Goal: Check status: Check status

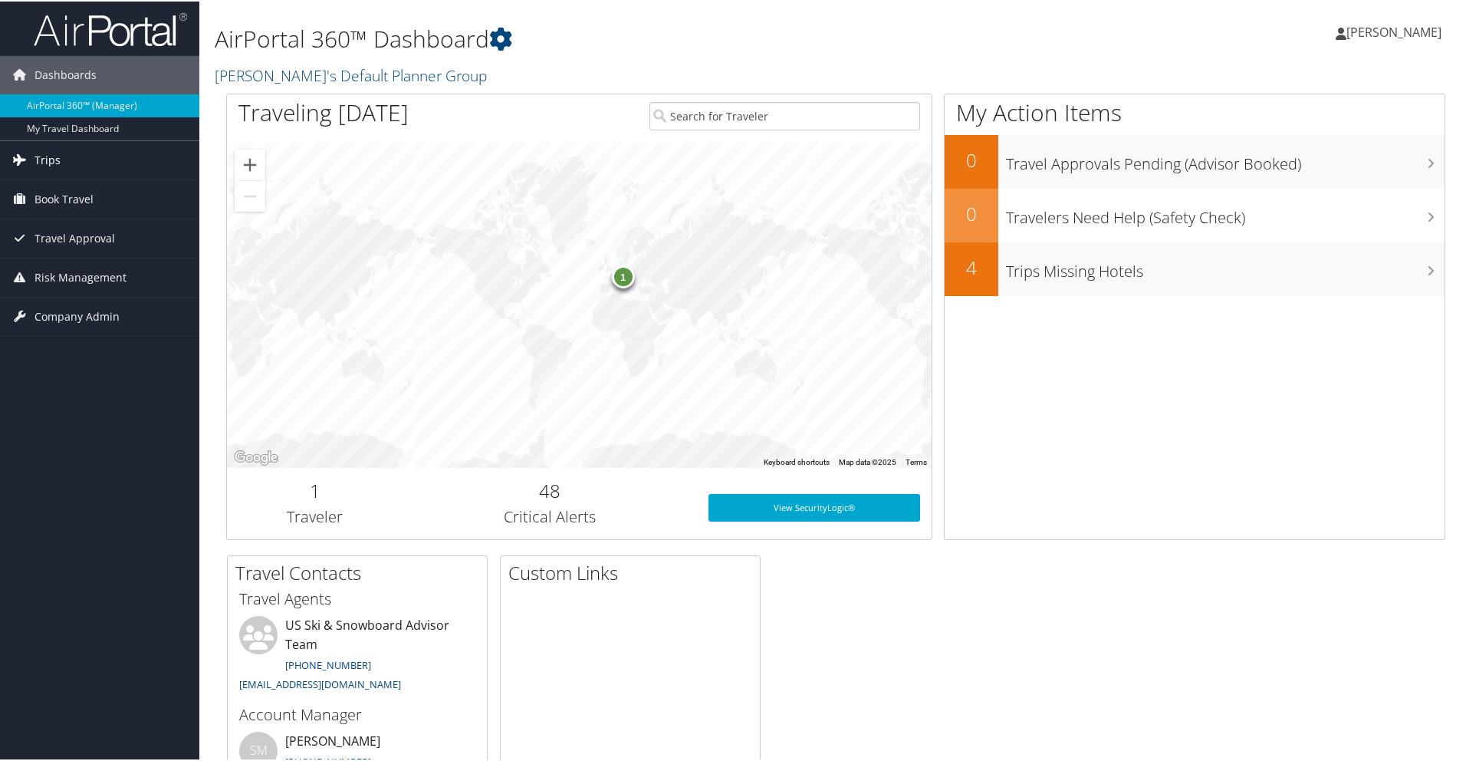
click at [54, 160] on span "Trips" at bounding box center [48, 159] width 26 height 38
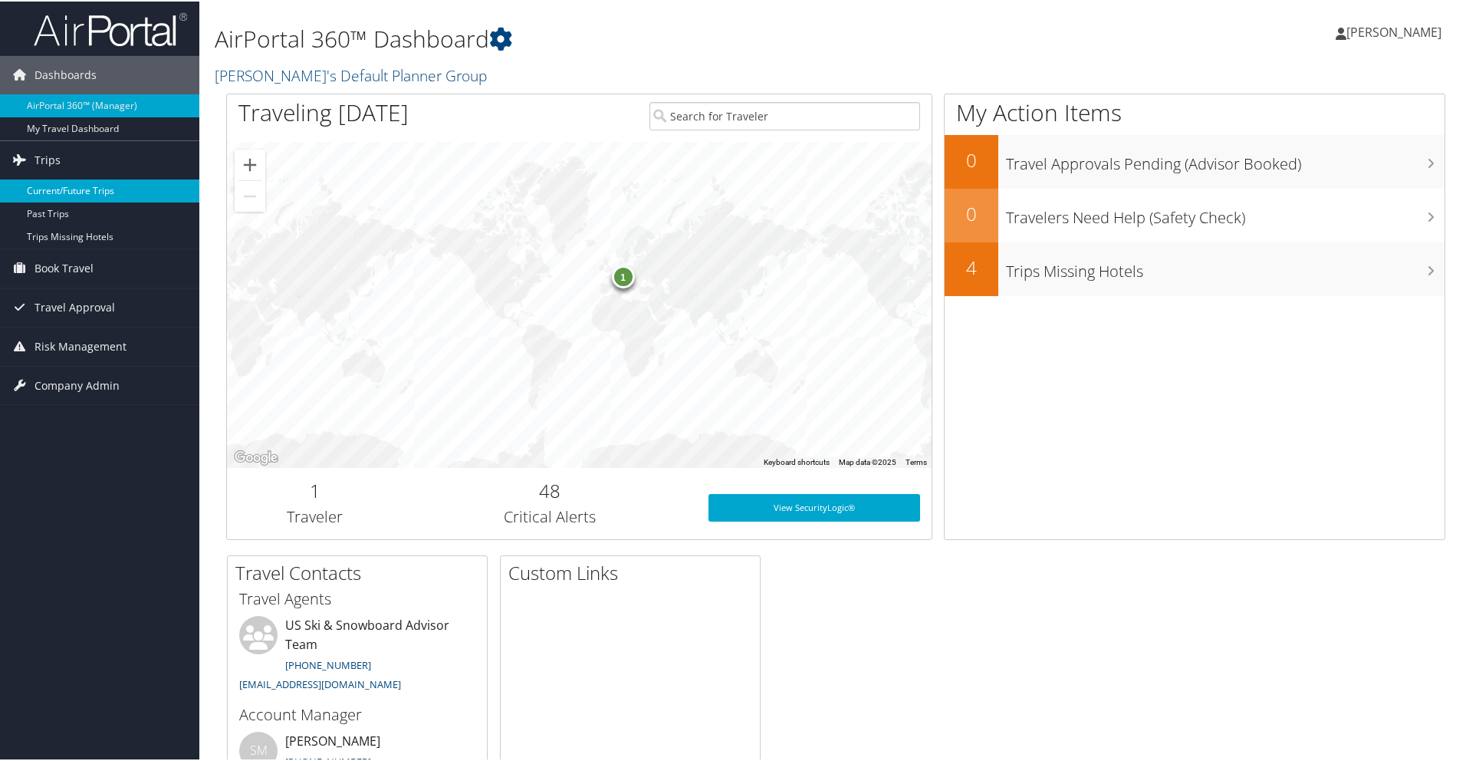
click at [58, 184] on link "Current/Future Trips" at bounding box center [99, 189] width 199 height 23
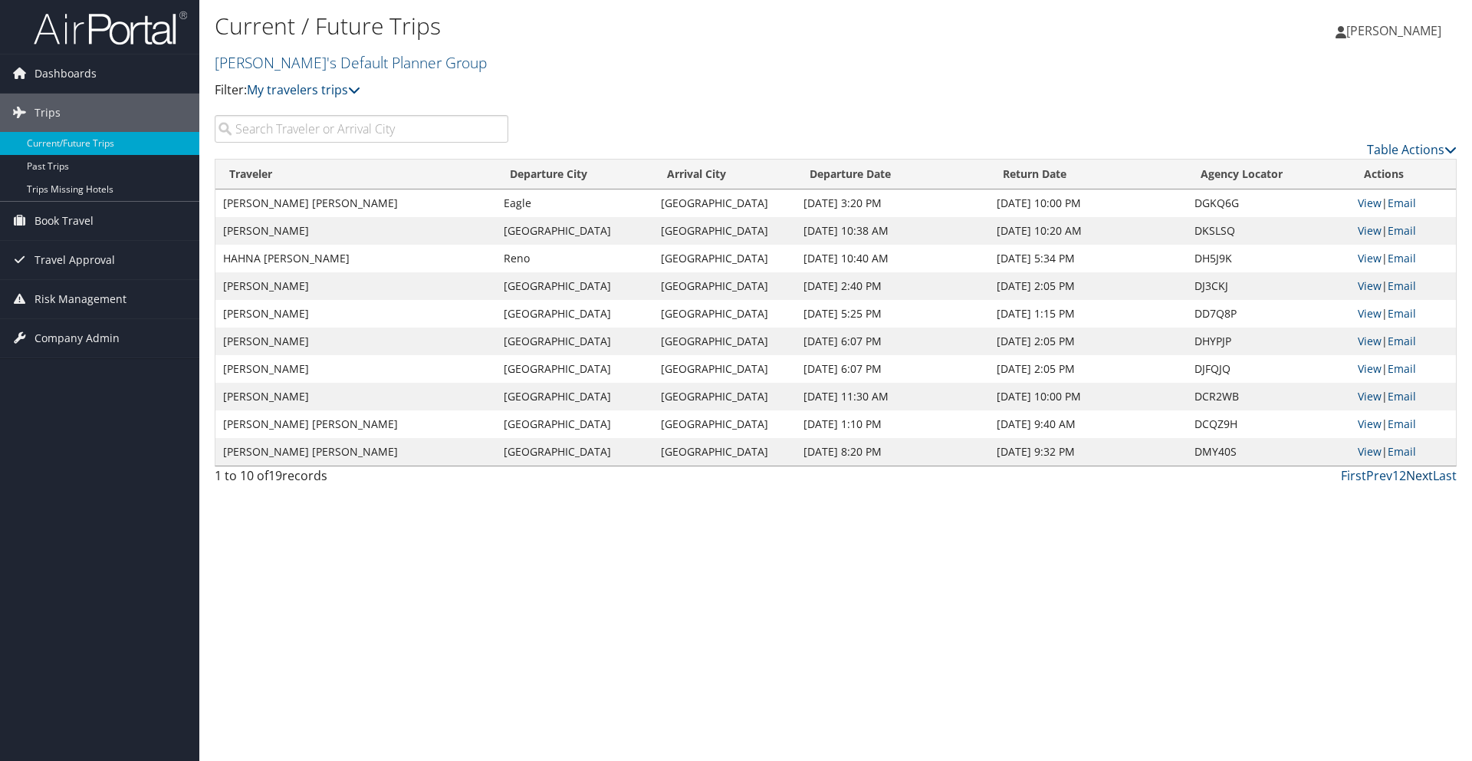
click at [1418, 475] on link "Next" at bounding box center [1419, 475] width 27 height 17
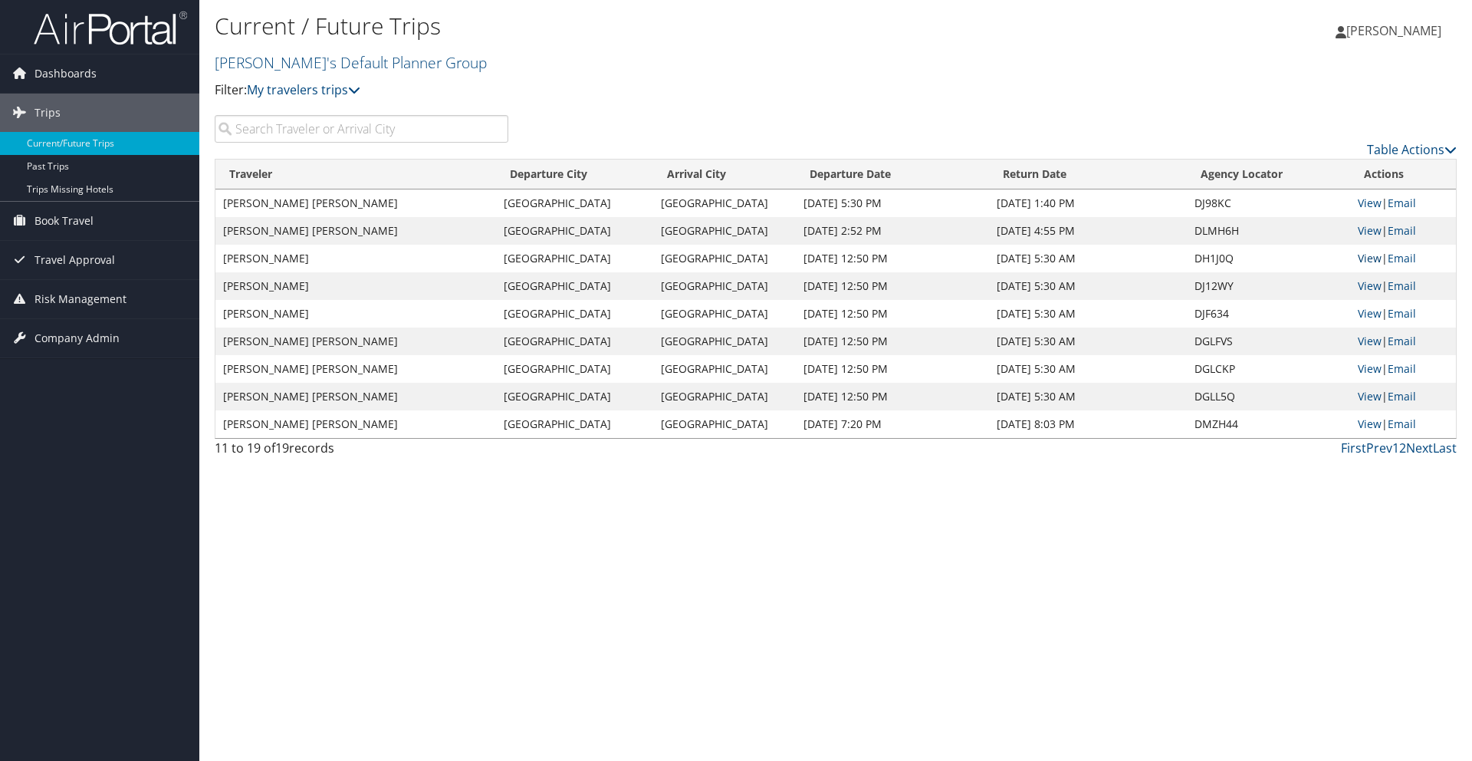
click at [1359, 256] on link "View" at bounding box center [1370, 258] width 24 height 15
click at [1363, 288] on link "View" at bounding box center [1370, 285] width 24 height 15
click at [1373, 291] on link "View" at bounding box center [1370, 285] width 24 height 15
click at [1366, 314] on link "View" at bounding box center [1370, 313] width 24 height 15
click at [1366, 317] on link "View" at bounding box center [1370, 313] width 24 height 15
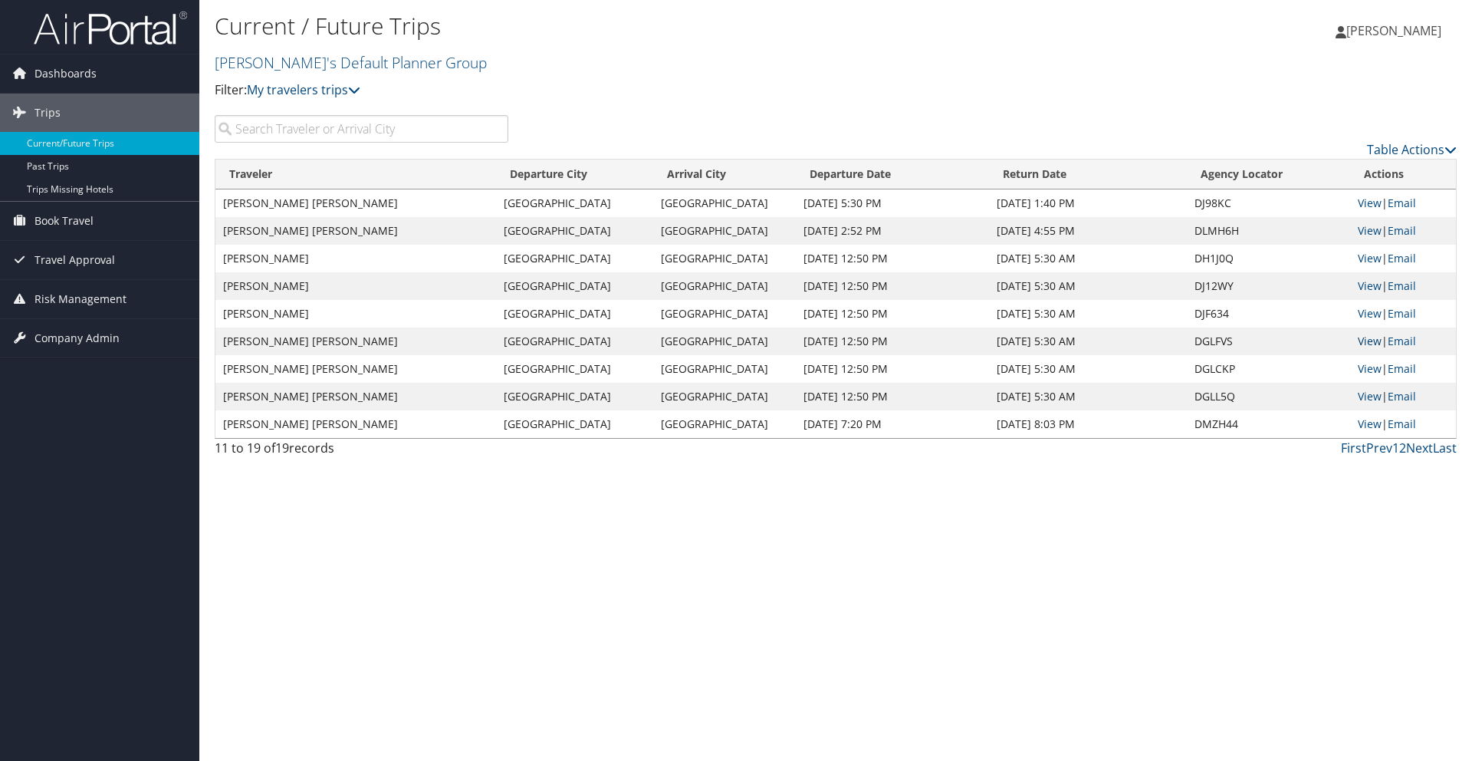
click at [1359, 340] on link "View" at bounding box center [1370, 341] width 24 height 15
click at [1369, 398] on link "View" at bounding box center [1370, 396] width 24 height 15
click at [1369, 422] on link "View" at bounding box center [1370, 423] width 24 height 15
click at [1370, 449] on link "Prev" at bounding box center [1379, 447] width 26 height 17
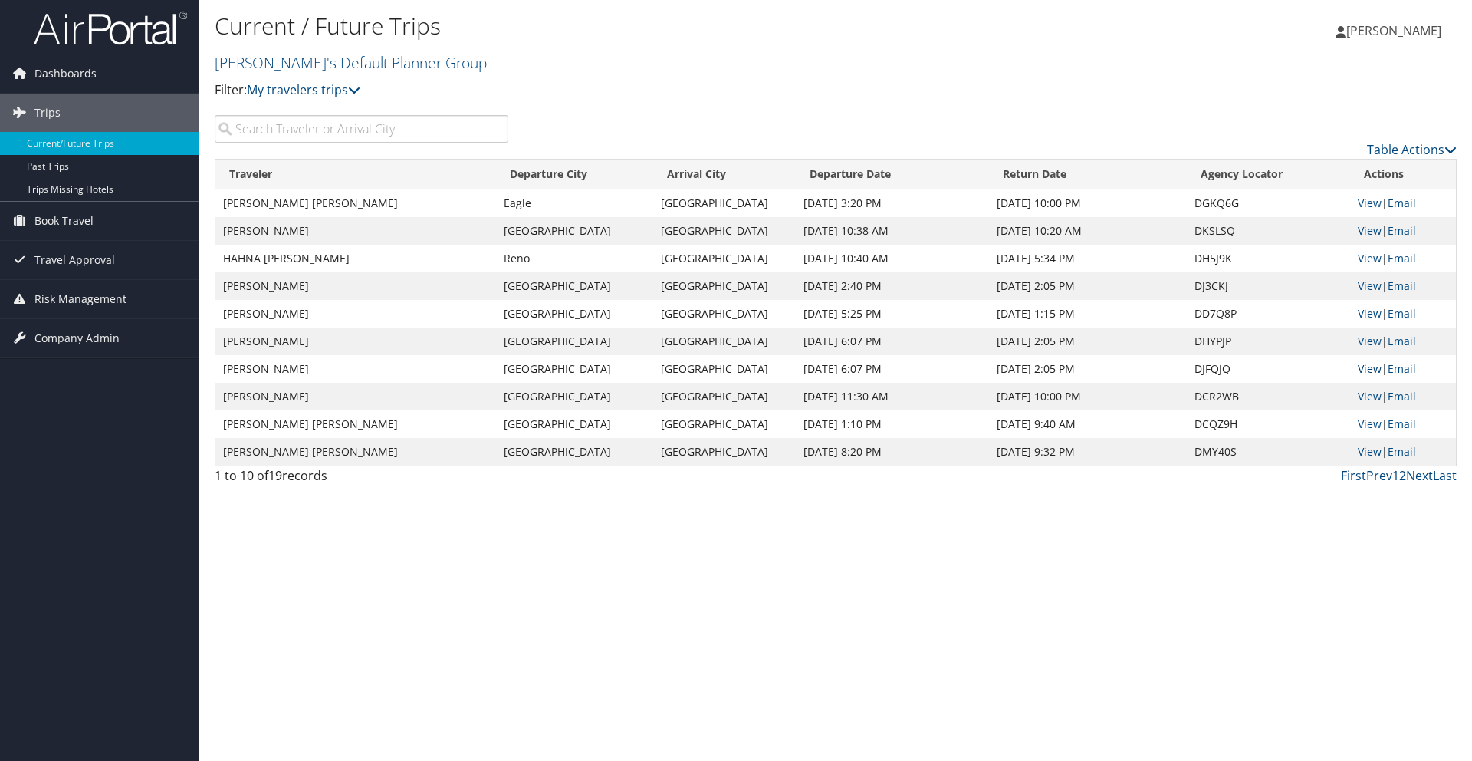
click at [1369, 367] on link "View" at bounding box center [1370, 368] width 24 height 15
click at [1369, 286] on link "View" at bounding box center [1370, 285] width 24 height 15
click at [1367, 344] on link "View" at bounding box center [1370, 341] width 24 height 15
click at [1425, 478] on link "Next" at bounding box center [1419, 475] width 27 height 17
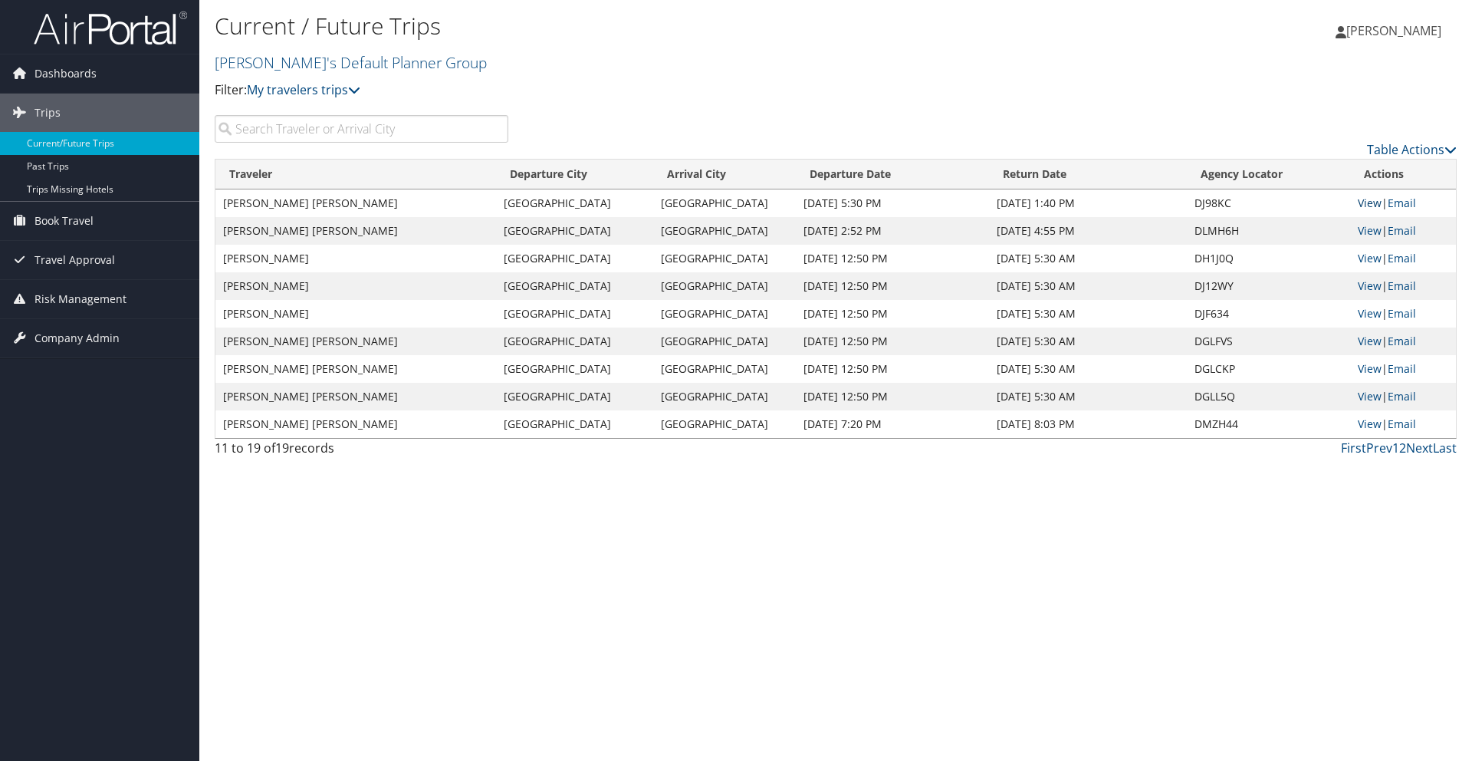
click at [1366, 201] on link "View" at bounding box center [1370, 203] width 24 height 15
click at [1369, 228] on link "View" at bounding box center [1370, 230] width 24 height 15
click at [323, 86] on link "My travelers trips" at bounding box center [303, 89] width 113 height 17
click at [308, 116] on link "My trips" at bounding box center [352, 113] width 202 height 26
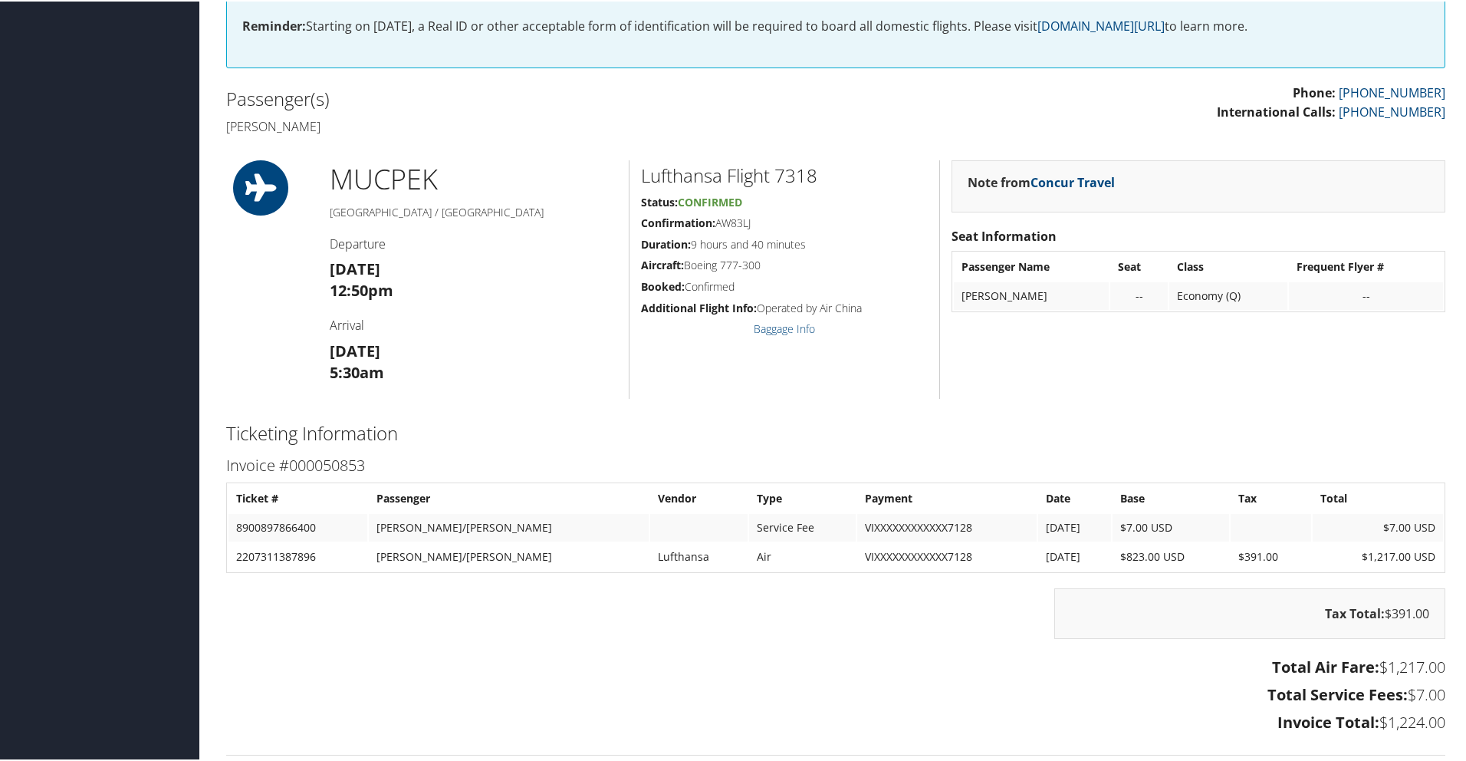
scroll to position [459, 0]
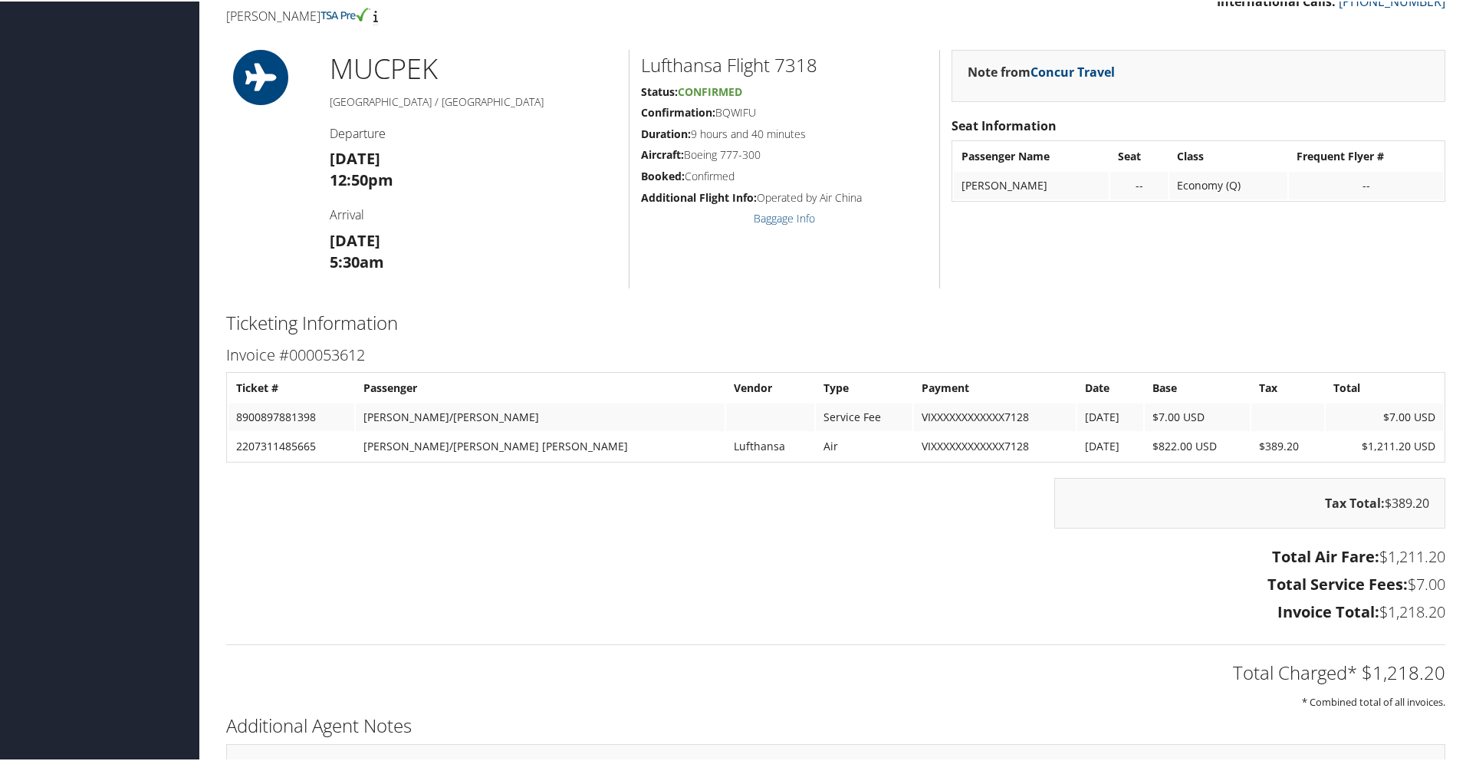
scroll to position [491, 0]
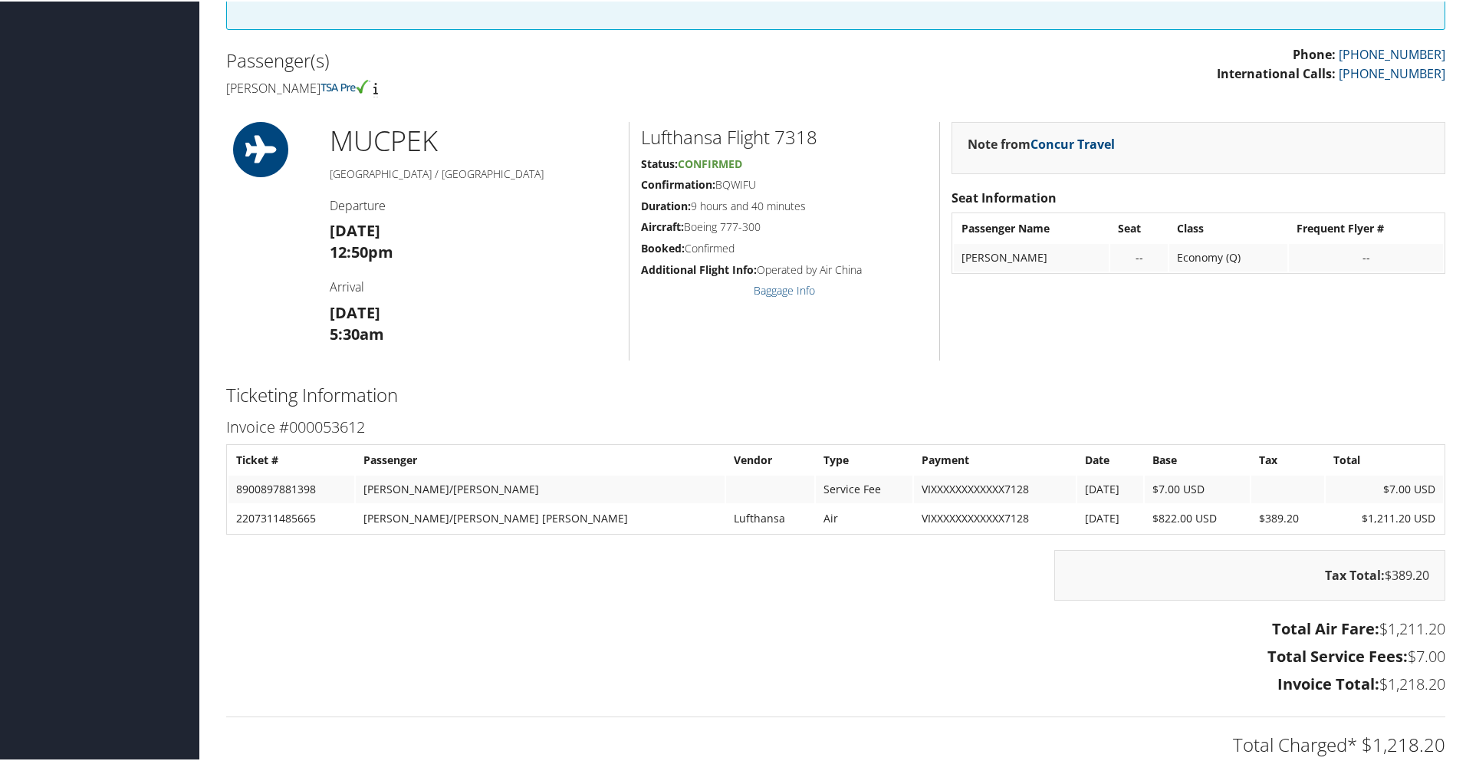
scroll to position [399, 0]
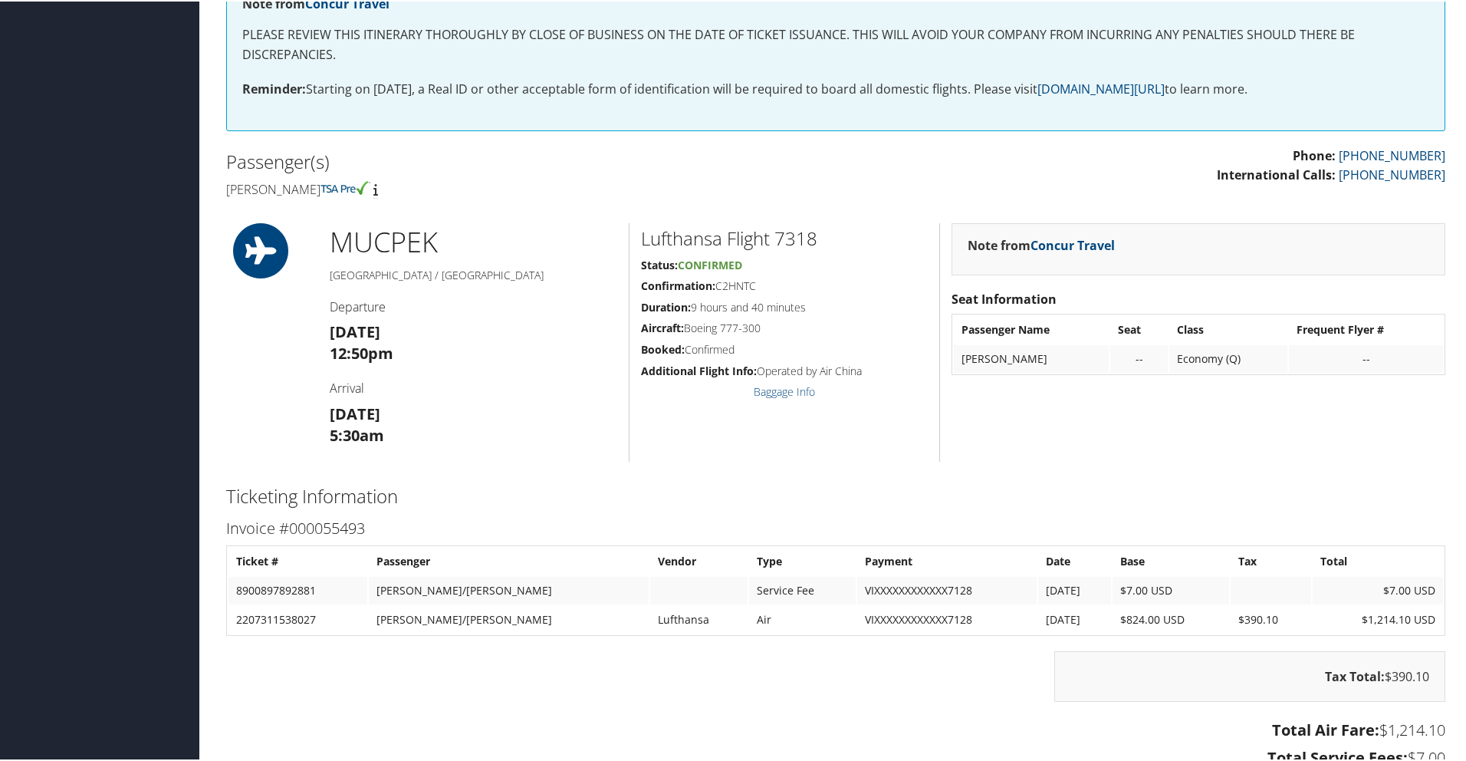
scroll to position [461, 0]
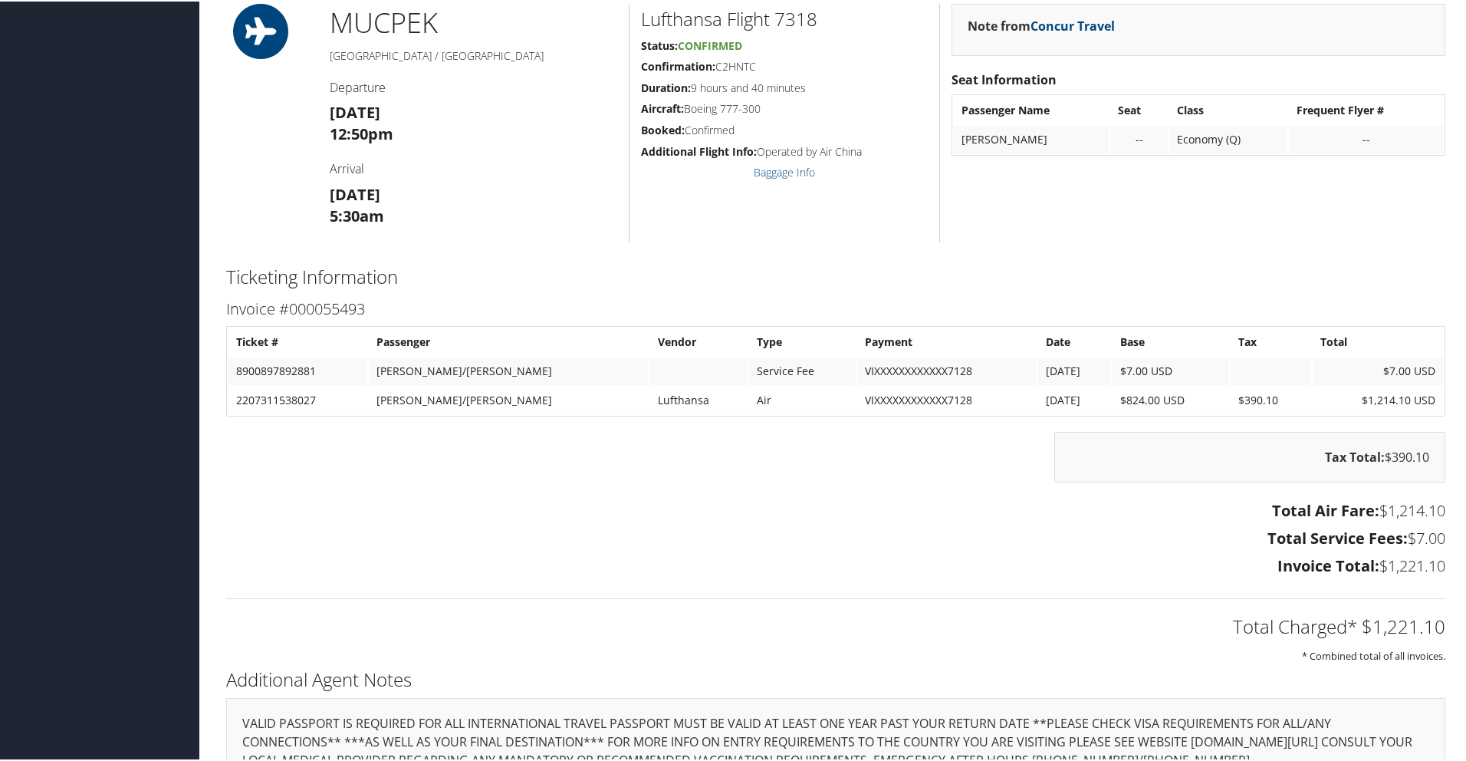
scroll to position [515, 0]
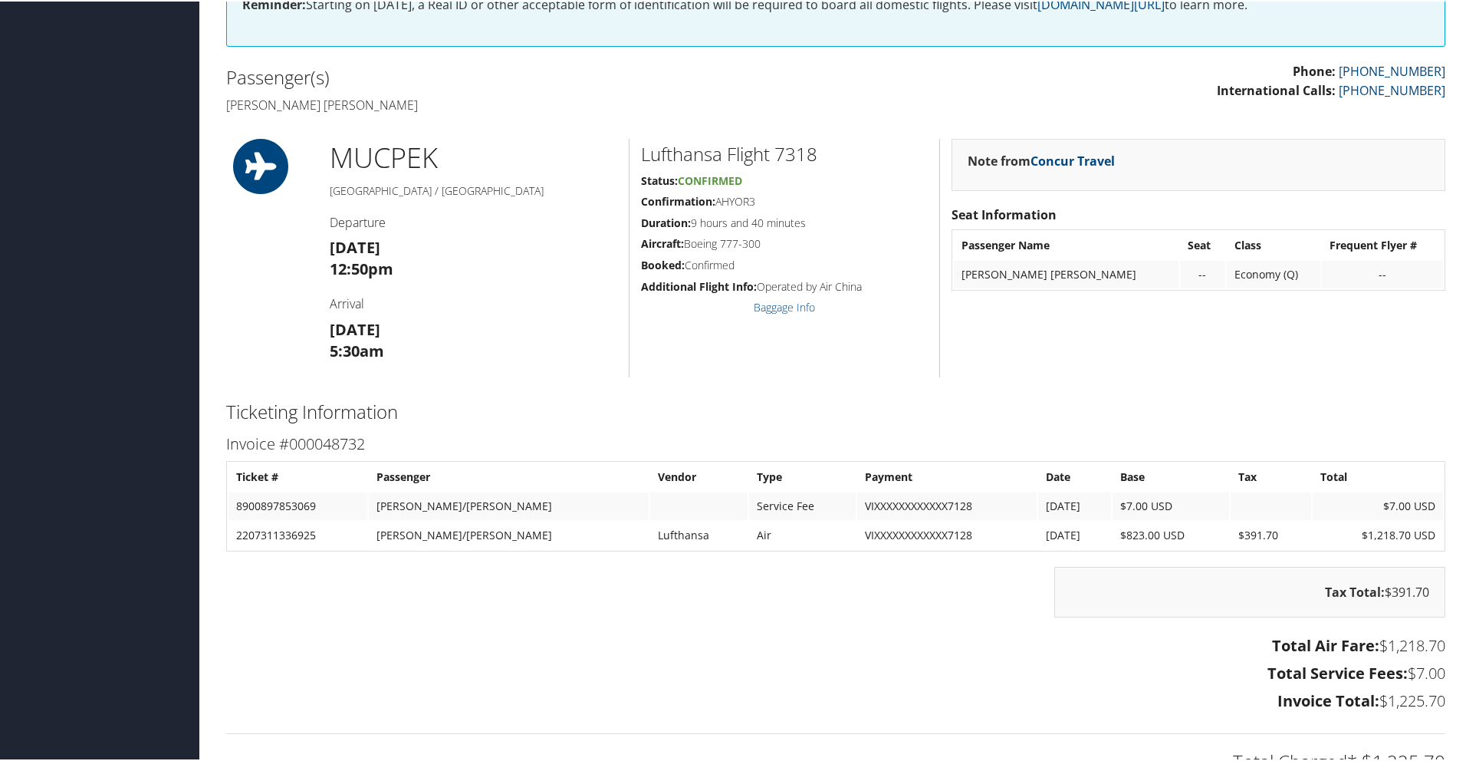
scroll to position [376, 0]
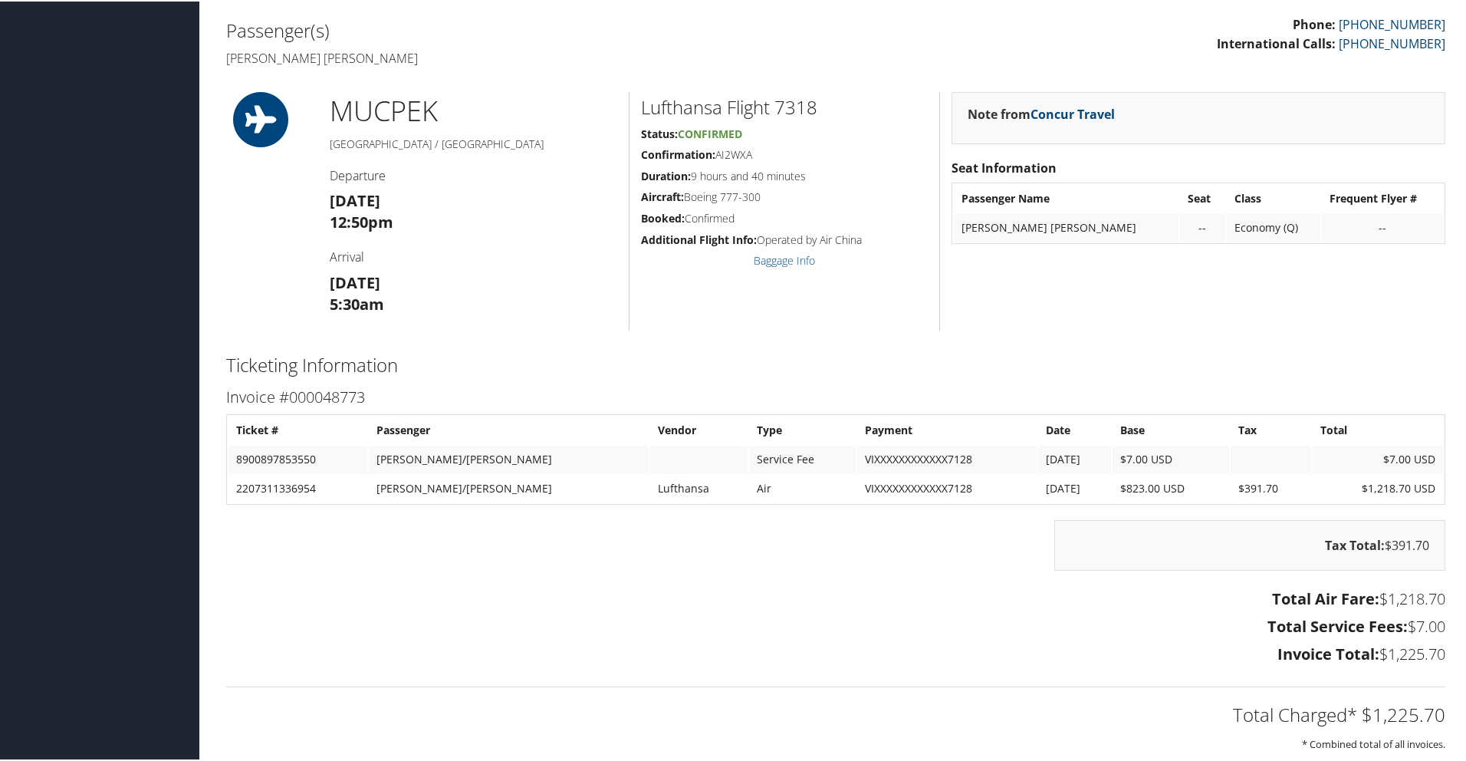
scroll to position [429, 0]
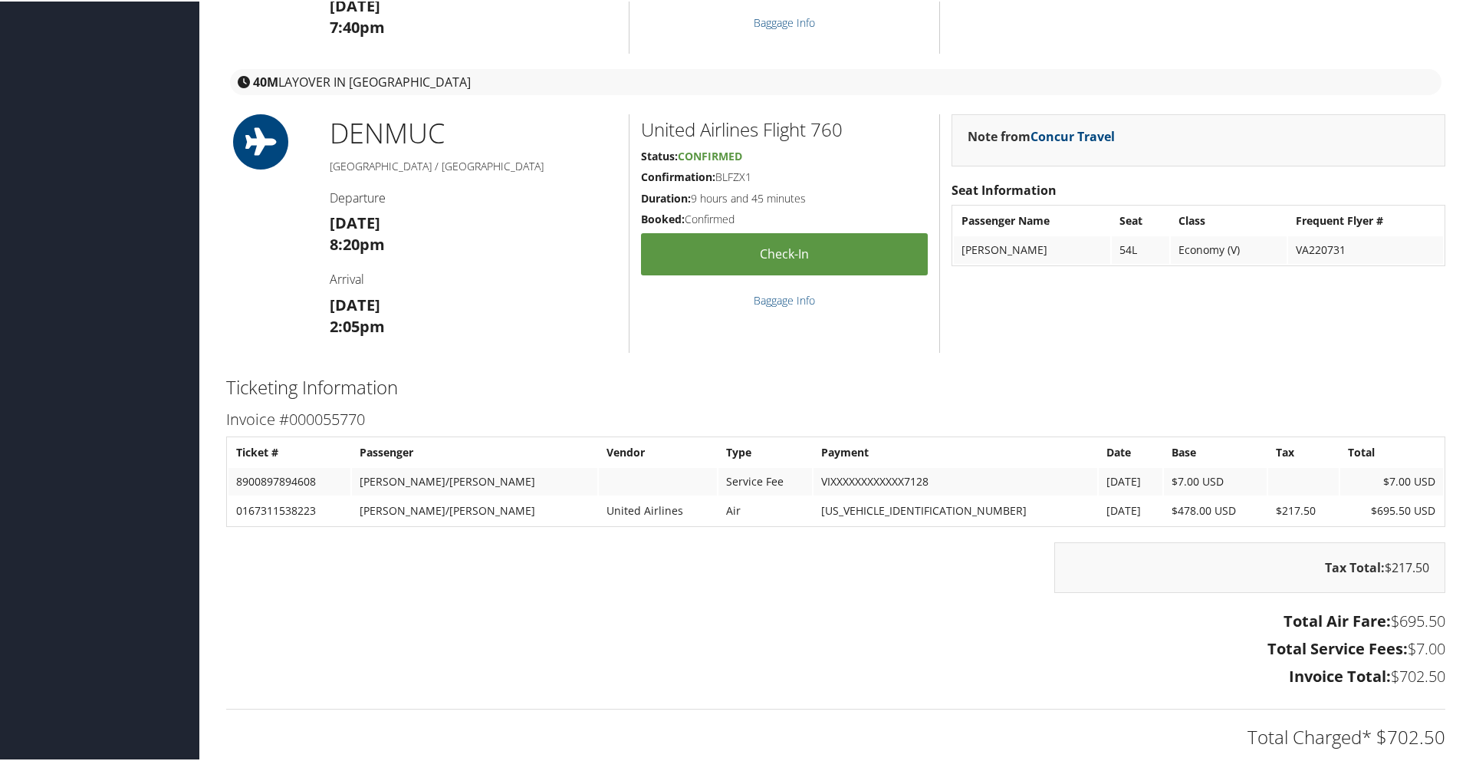
scroll to position [702, 0]
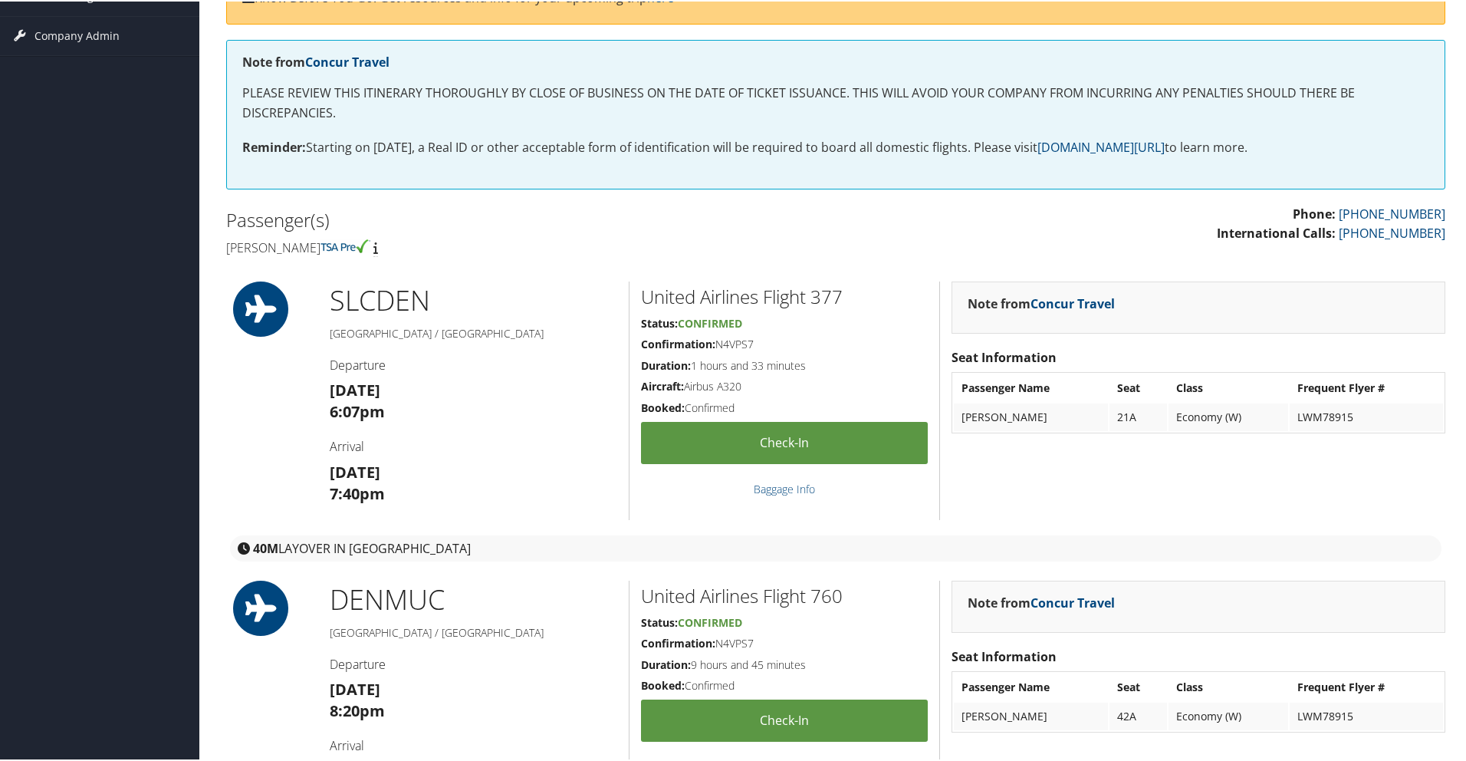
scroll to position [202, 0]
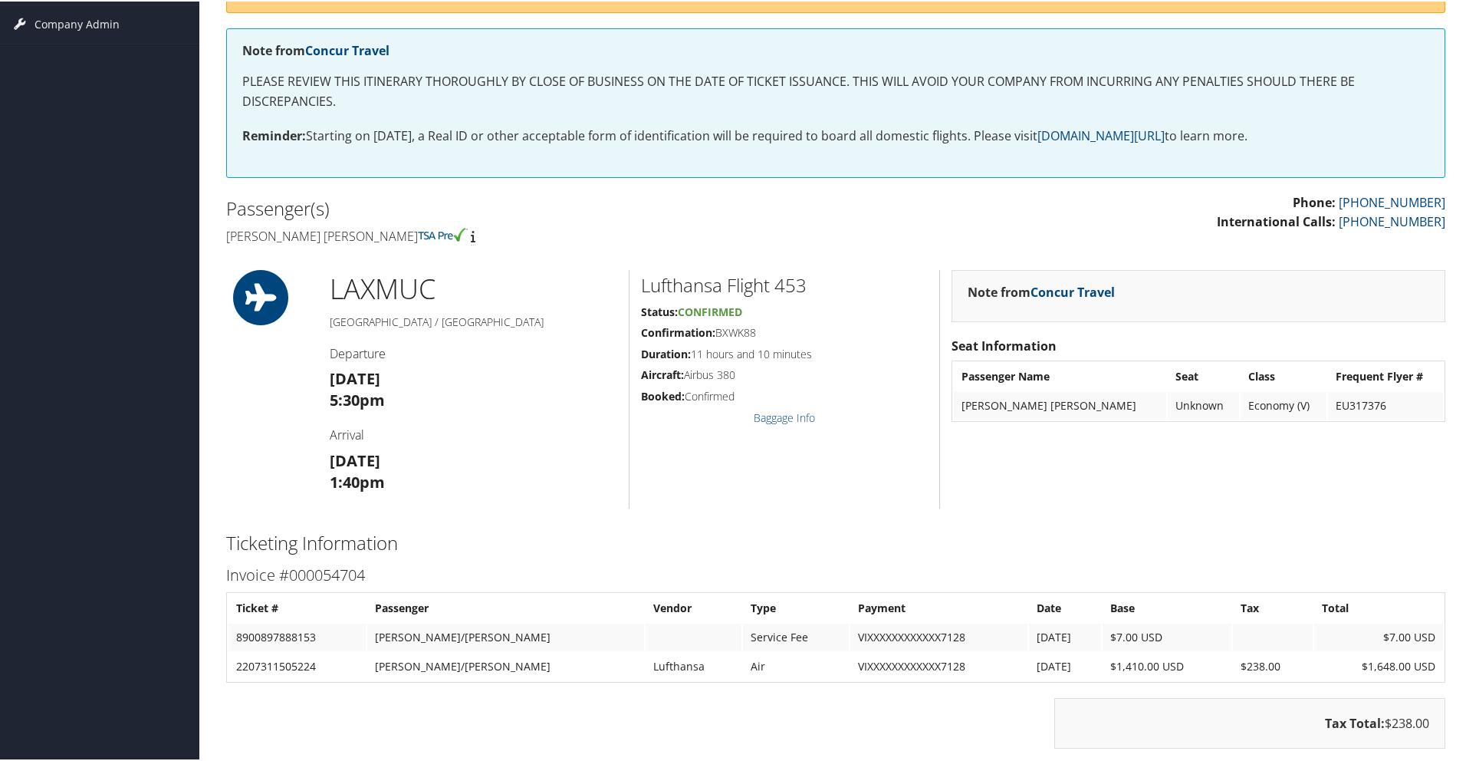
scroll to position [167, 0]
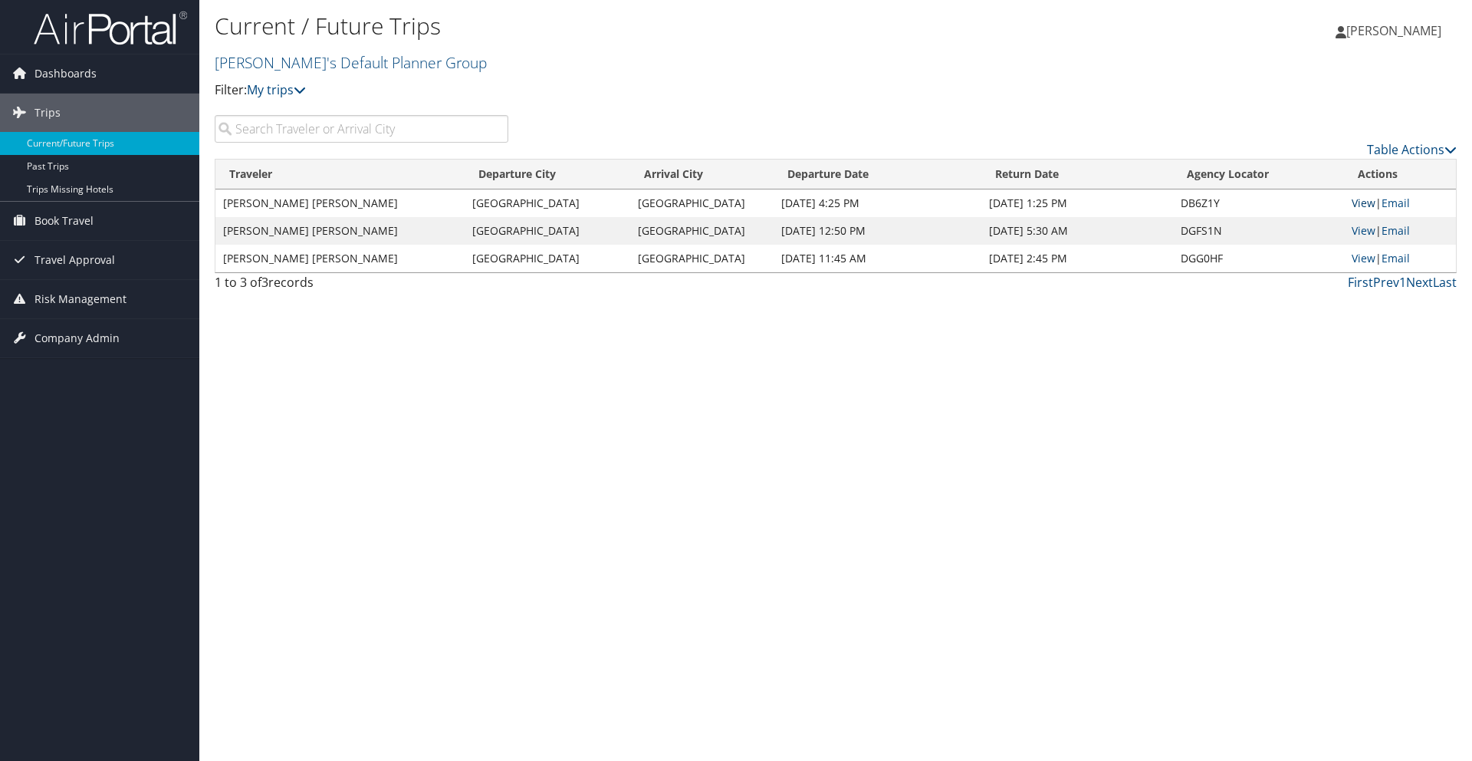
click at [1359, 202] on link "View" at bounding box center [1364, 203] width 24 height 15
click at [1369, 229] on link "View" at bounding box center [1364, 230] width 24 height 15
click at [1352, 261] on link "View" at bounding box center [1364, 258] width 24 height 15
click at [1362, 257] on link "View" at bounding box center [1364, 258] width 24 height 15
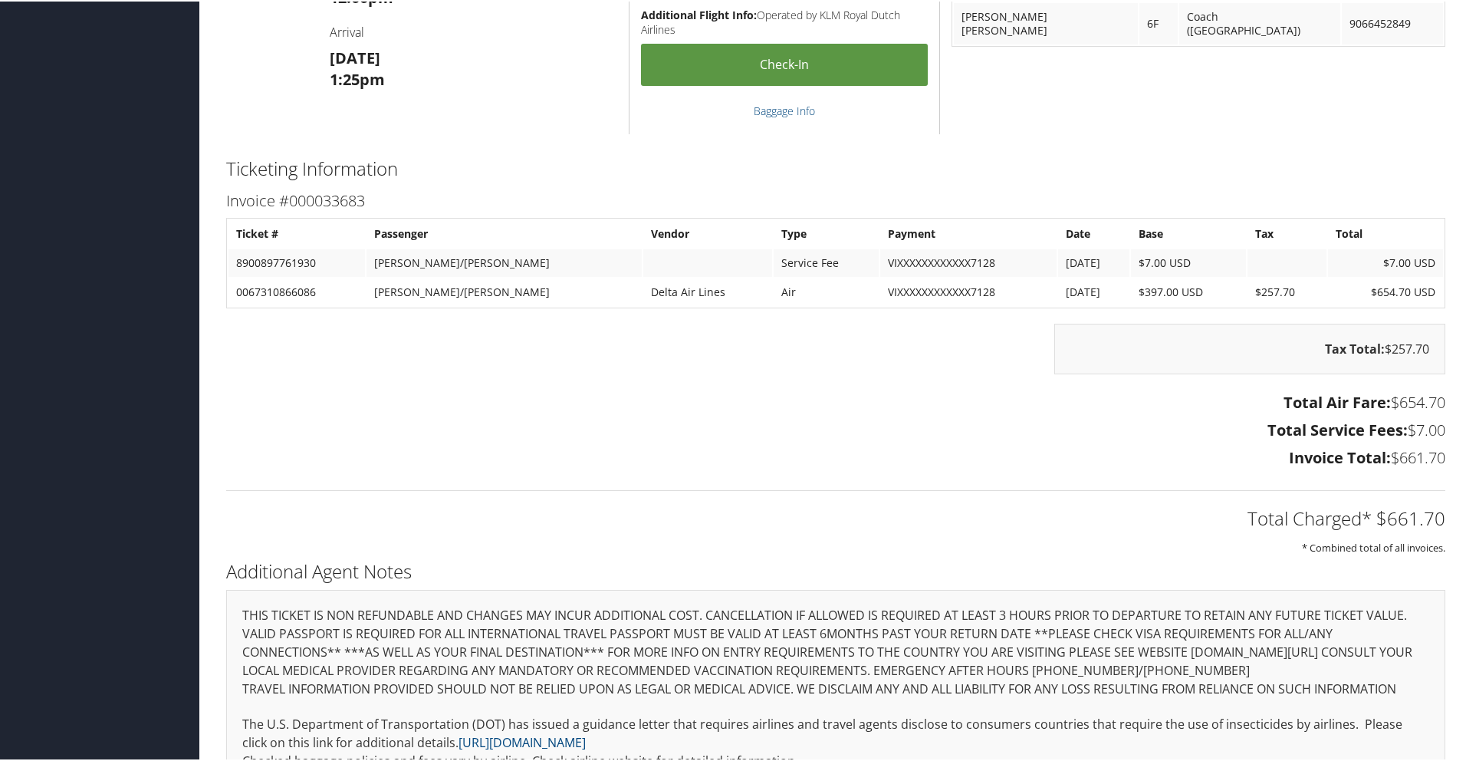
scroll to position [921, 0]
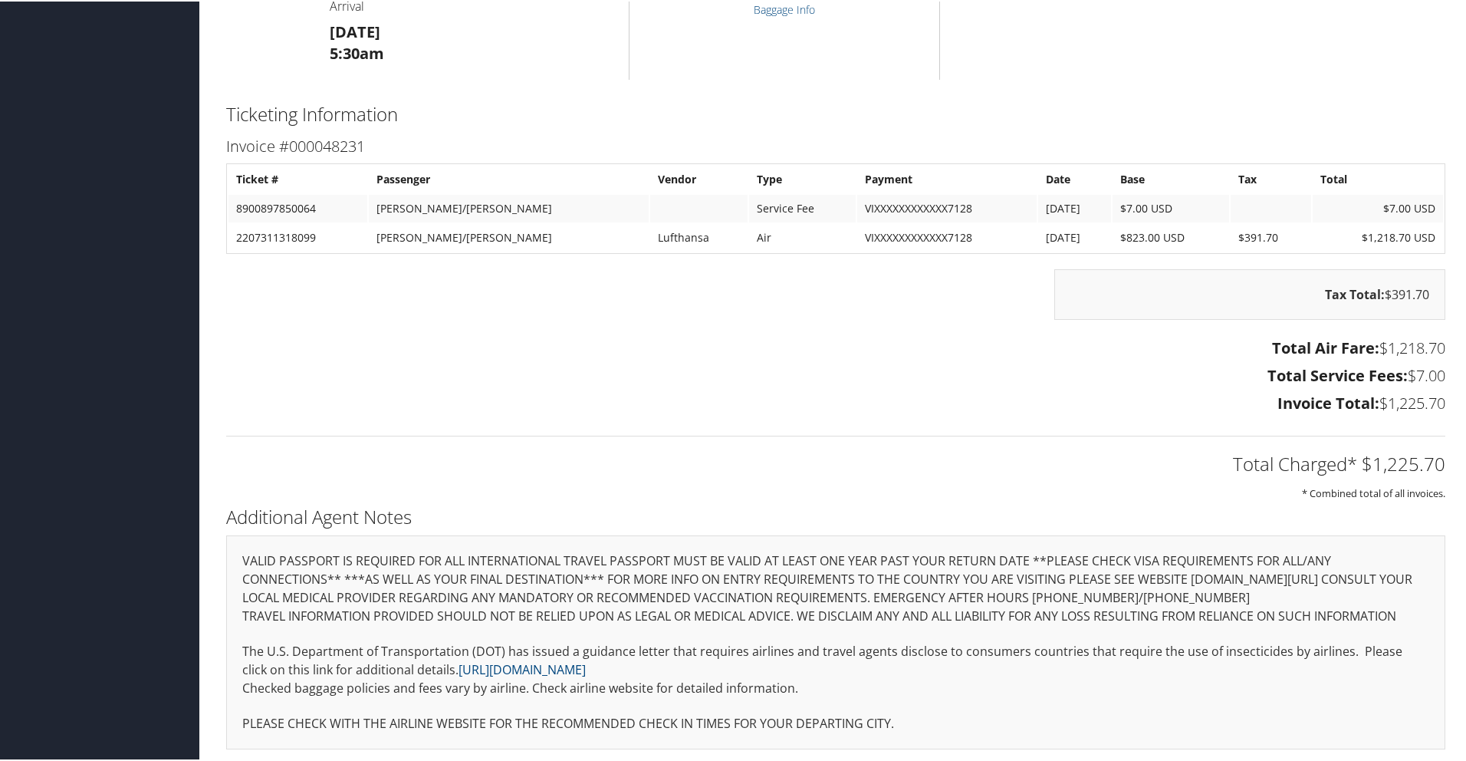
scroll to position [677, 0]
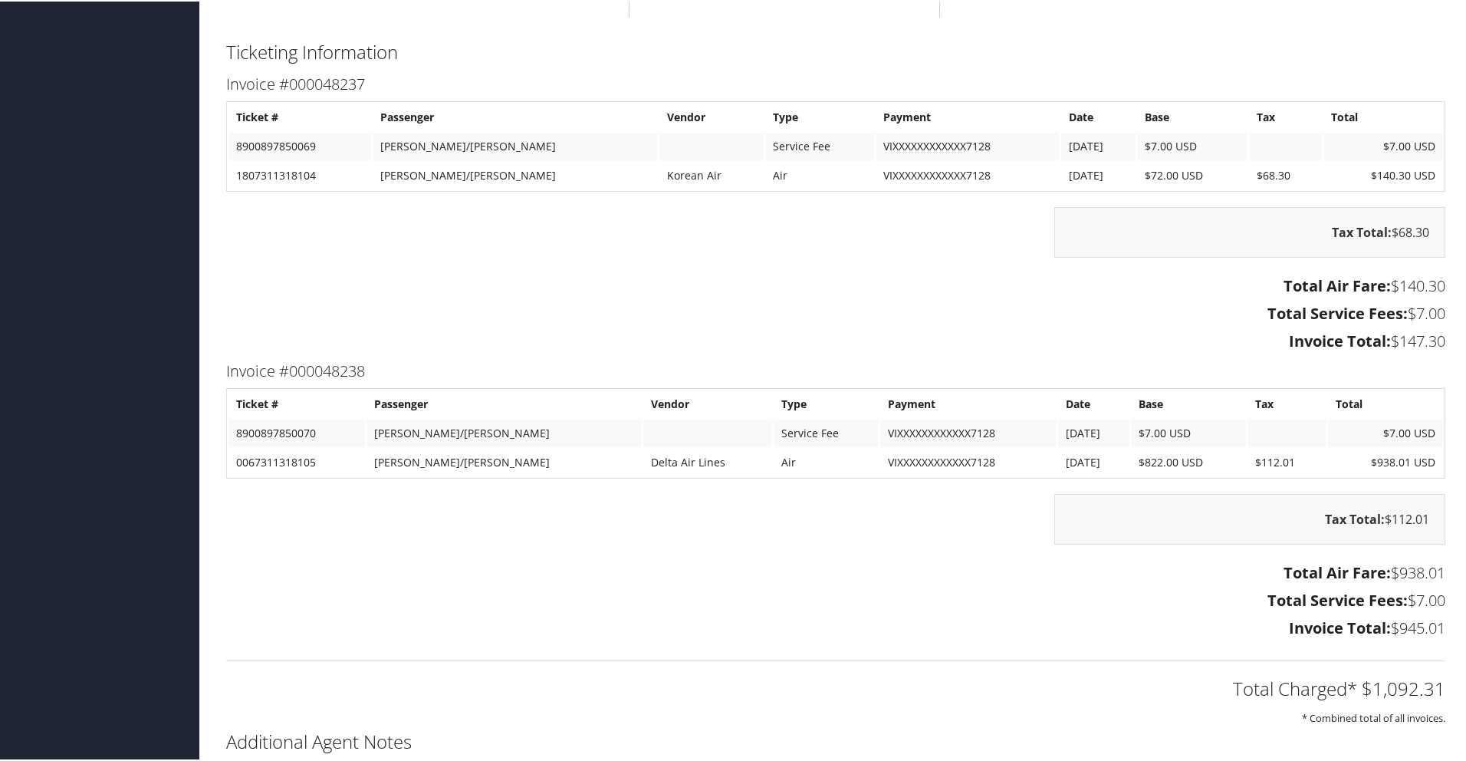
scroll to position [1300, 0]
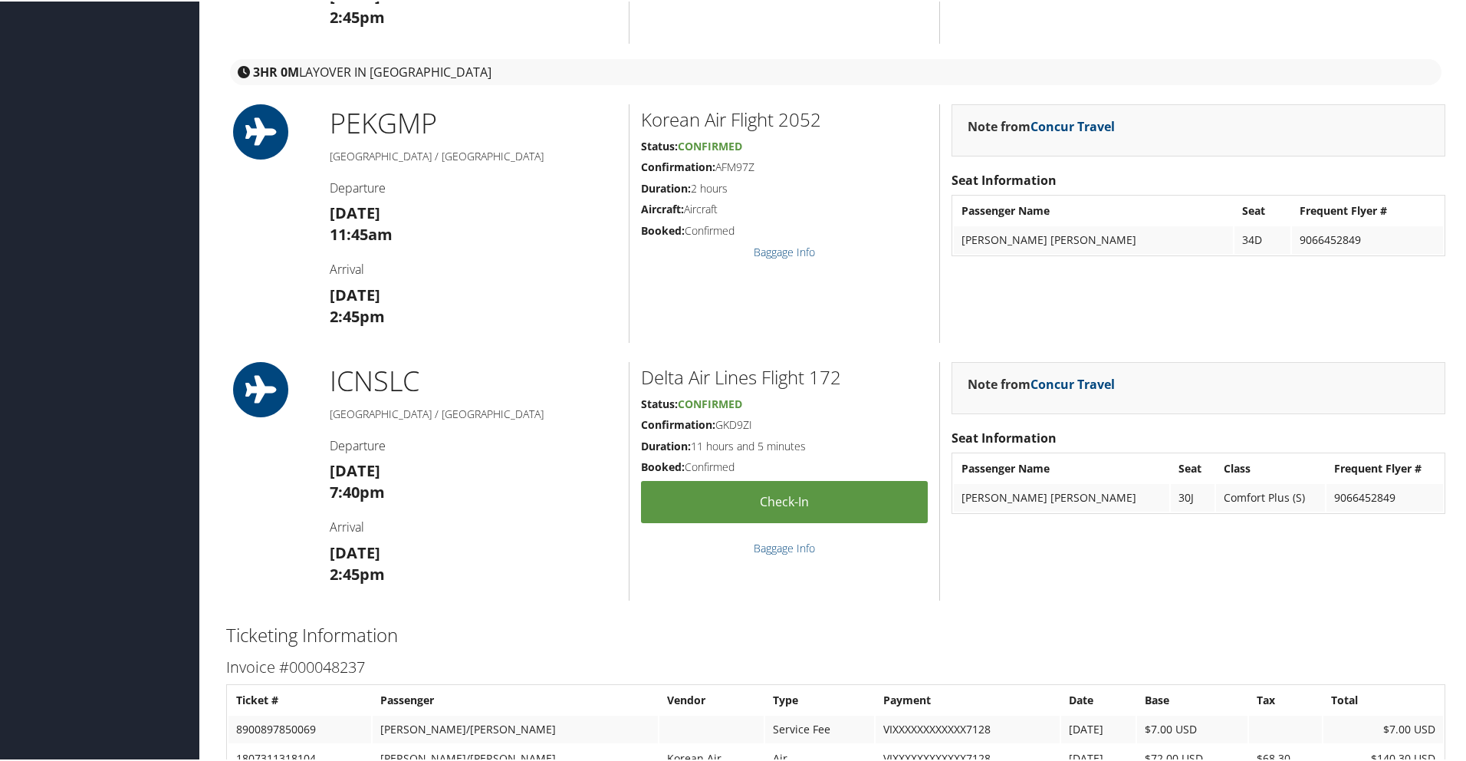
scroll to position [712, 0]
